Goal: Find specific page/section: Find specific page/section

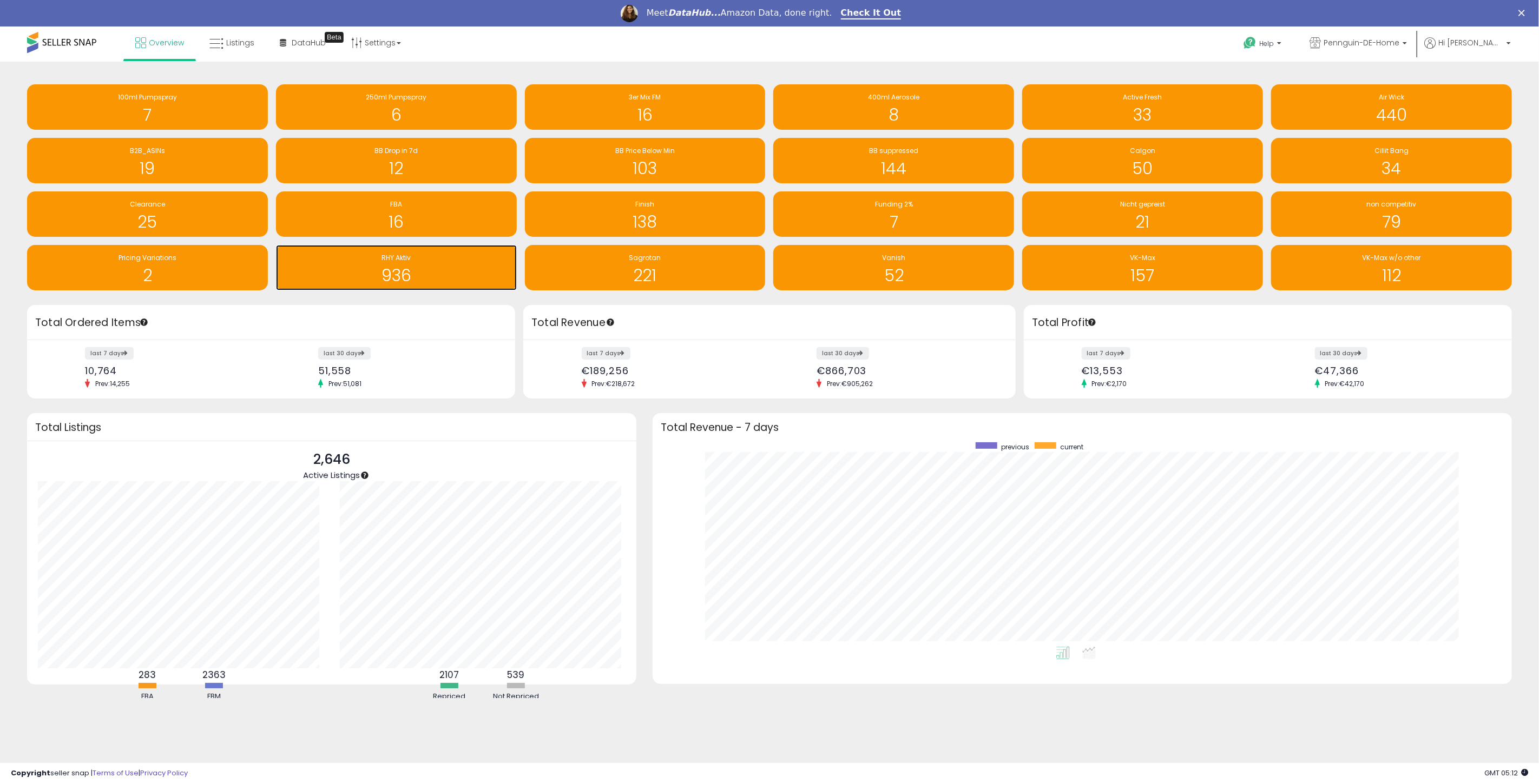
click at [428, 273] on h1 "936" at bounding box center [396, 275] width 230 height 18
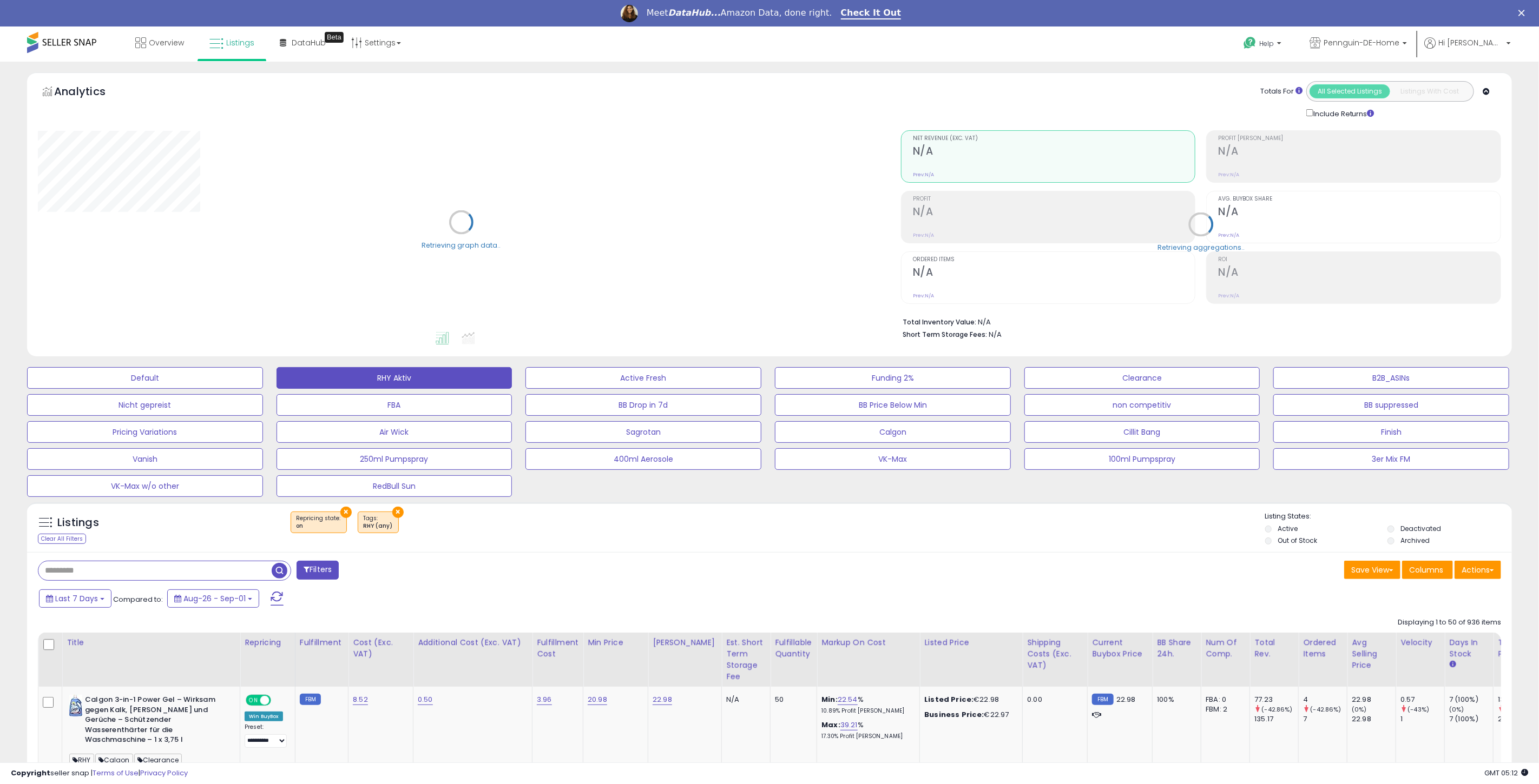
select select "**"
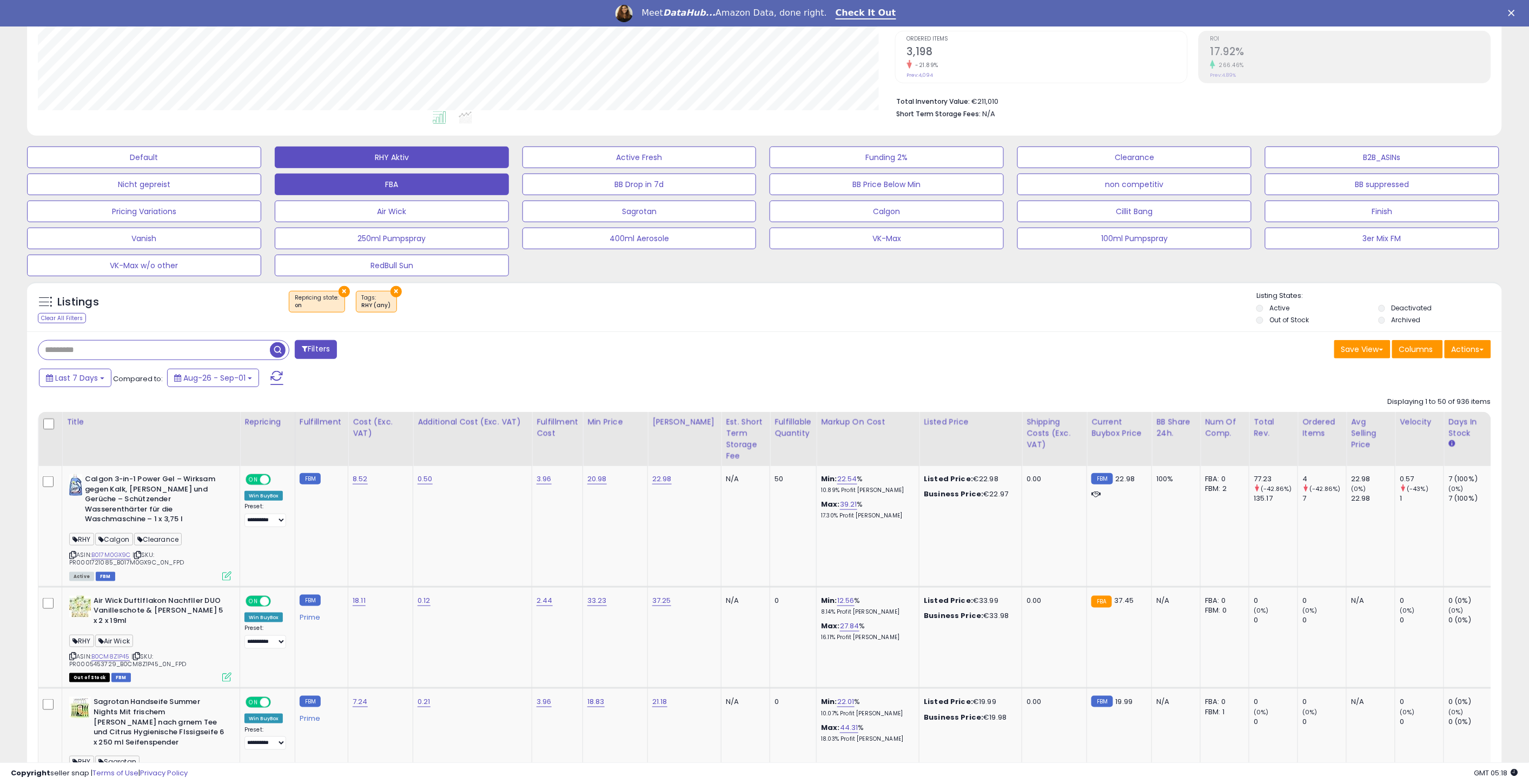
scroll to position [300, 0]
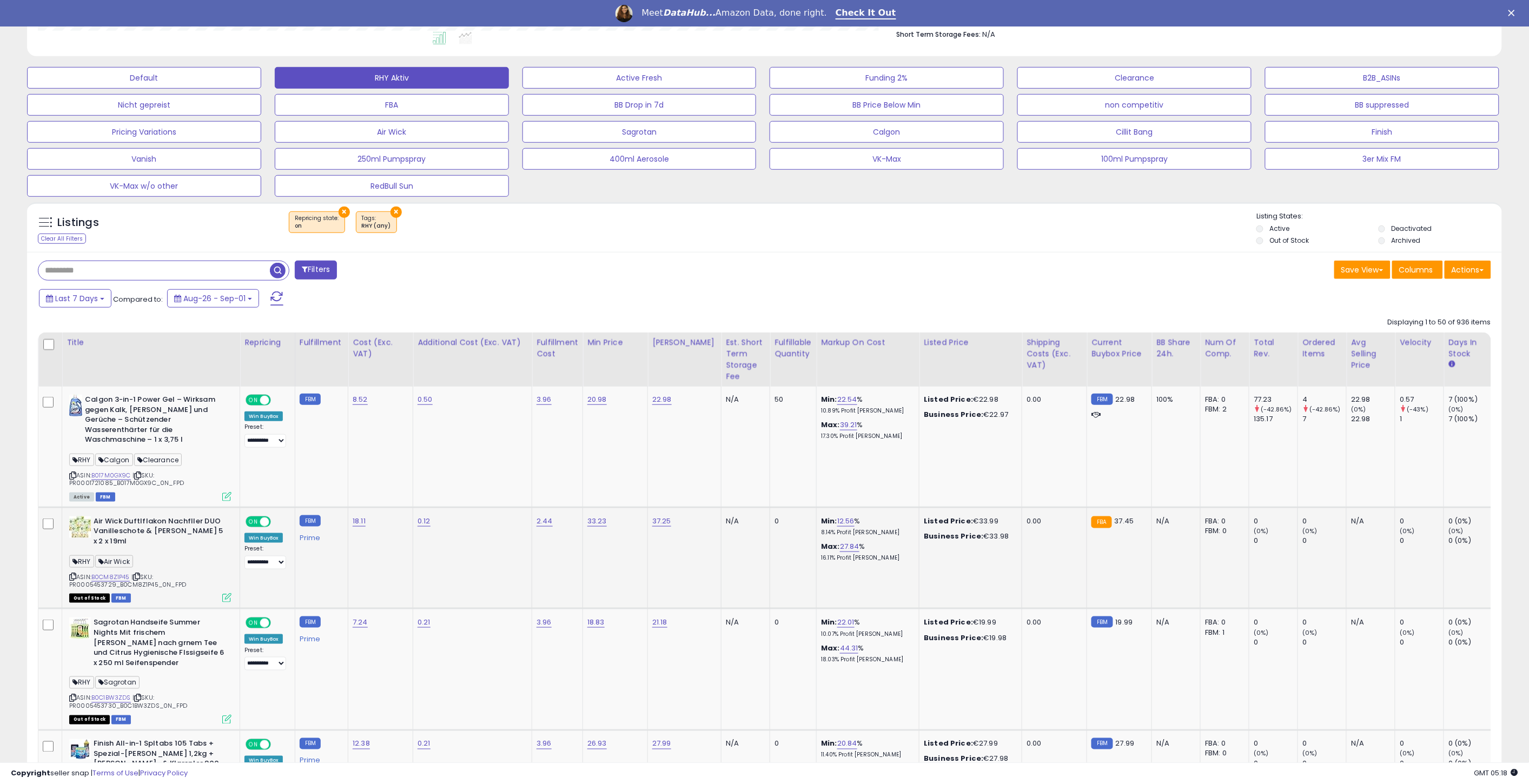
click at [160, 573] on span "| SKU: PR0005453729_B0CM8Z1P45_0N_FPD" at bounding box center [127, 581] width 117 height 16
click at [159, 573] on span "| SKU: PR0005453729_B0CM8Z1P45_0N_FPD" at bounding box center [127, 581] width 117 height 16
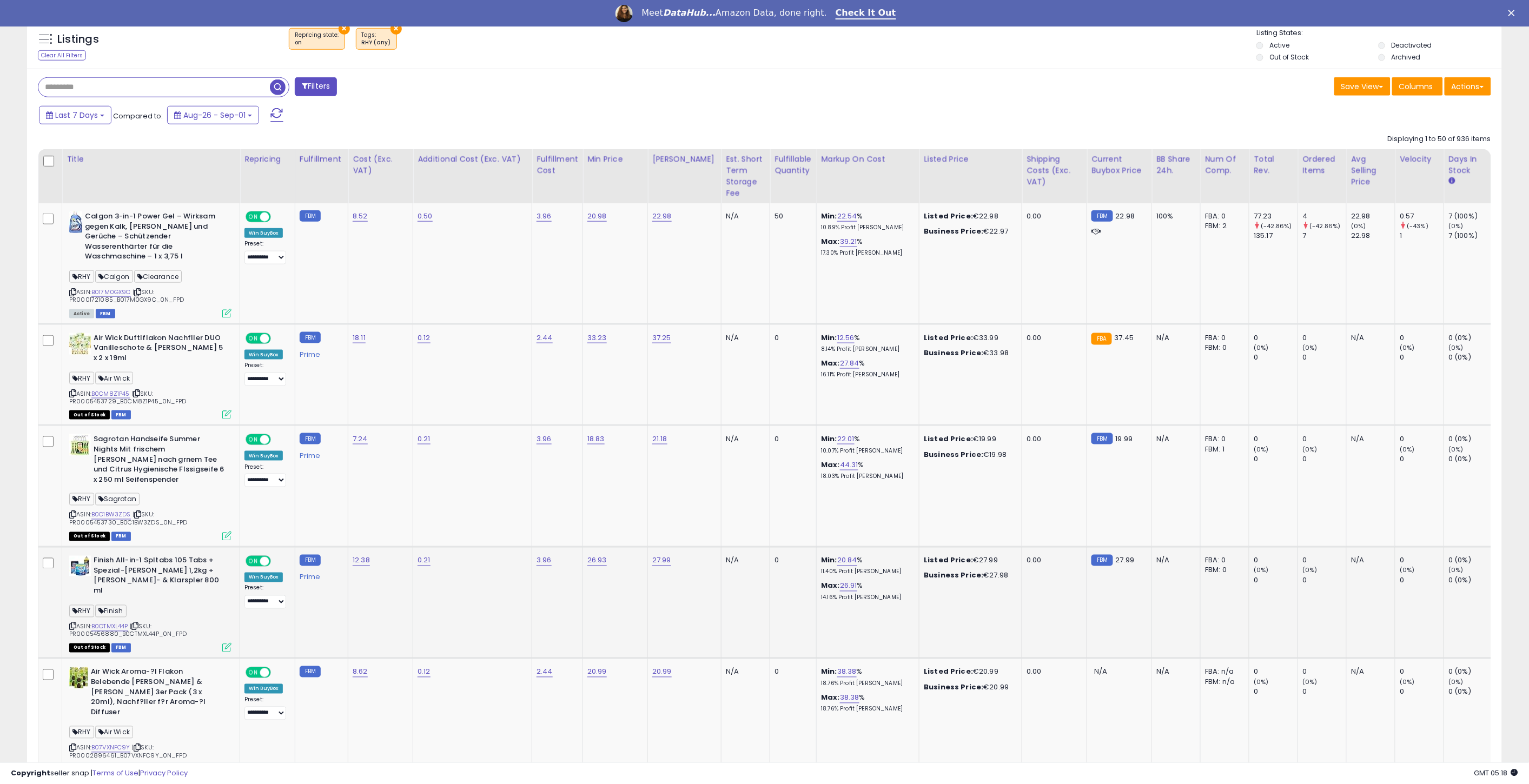
scroll to position [541, 0]
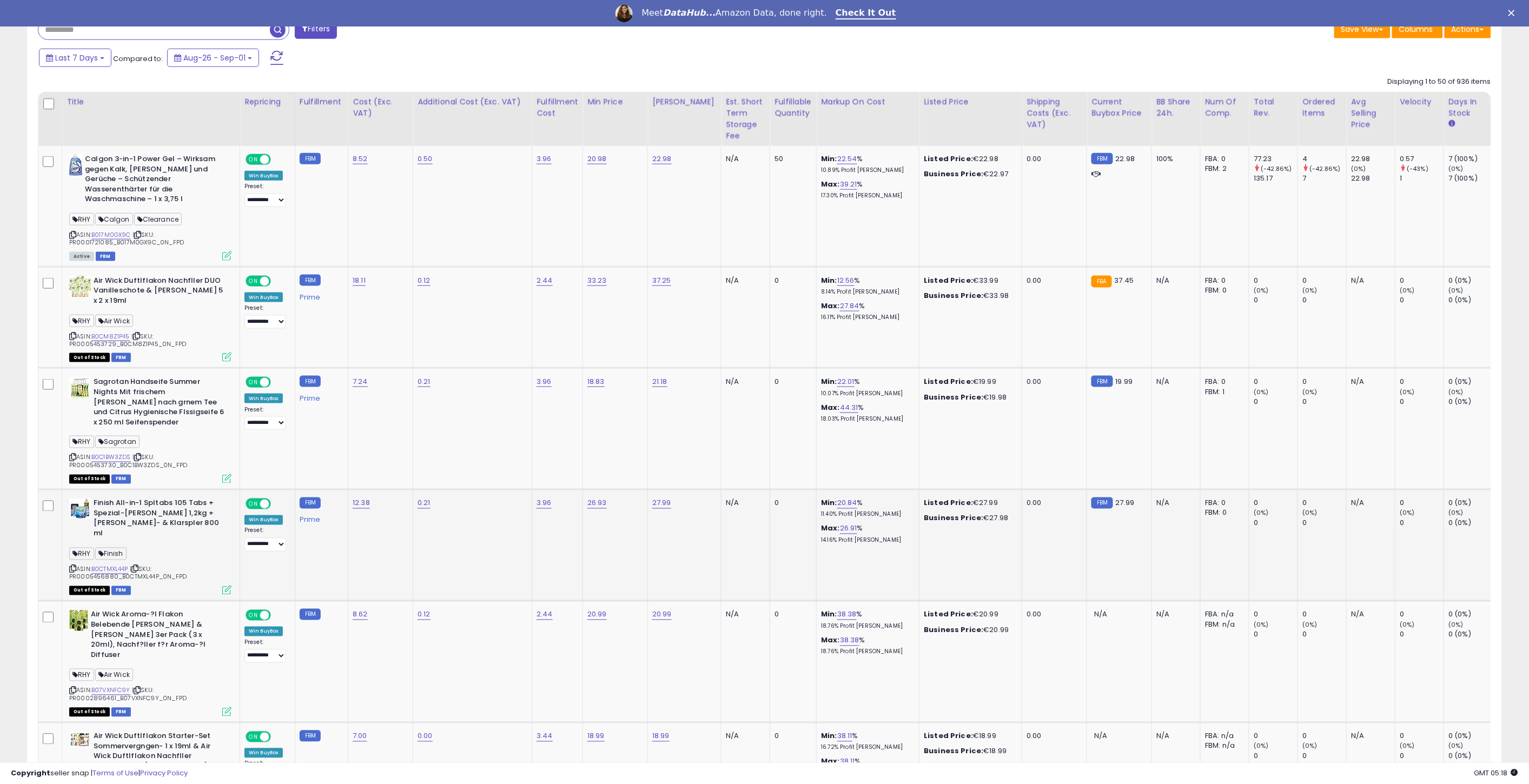
click at [235, 511] on td "Finish All-in-1 Spltabs 105 Tabs + Spezial-Salz 1,2kg + Glanz- & Klarspler 800 …" at bounding box center [151, 545] width 178 height 111
click at [211, 548] on div "RHY Finish" at bounding box center [151, 555] width 163 height 14
